Goal: Book appointment/travel/reservation

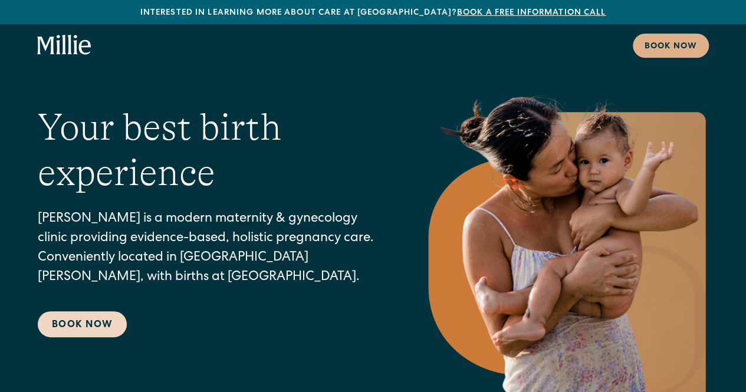
click at [86, 322] on link "Book Now" at bounding box center [82, 324] width 89 height 26
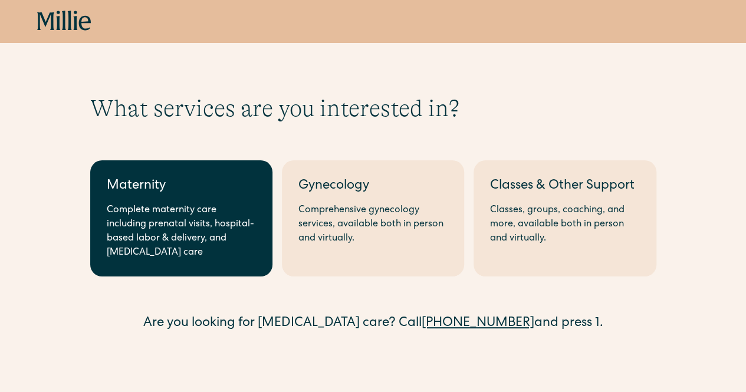
click at [139, 238] on div "Complete maternity care including prenatal visits, hospital-based labor & deliv…" at bounding box center [181, 231] width 149 height 57
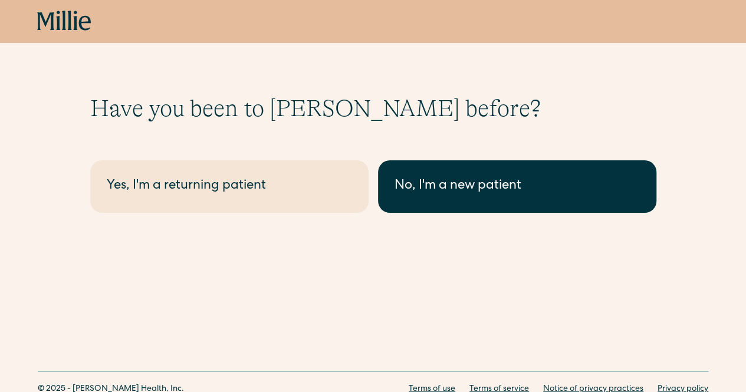
click at [393, 182] on link "No, I'm a new patient" at bounding box center [517, 186] width 278 height 52
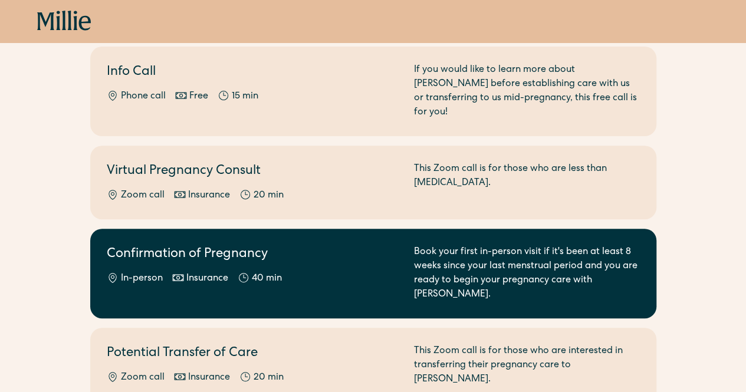
scroll to position [280, 0]
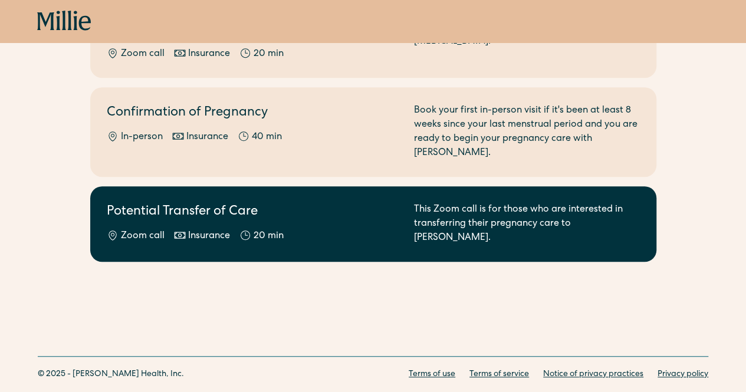
click at [412, 203] on div "Potential Transfer of Care Zoom call Insurance 20 min This Zoom call is for tho…" at bounding box center [373, 224] width 533 height 42
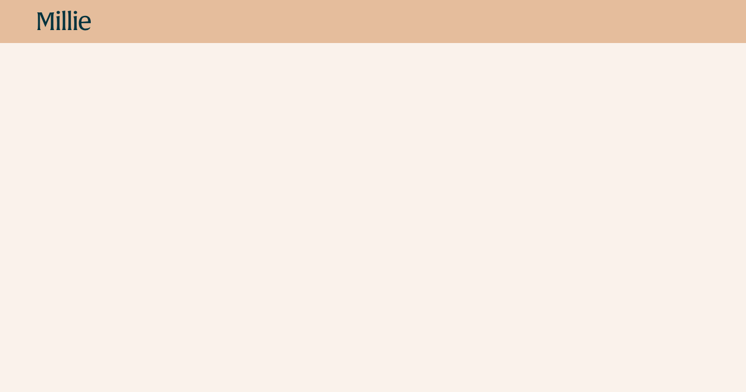
scroll to position [363, 0]
